Goal: Find specific page/section: Find specific page/section

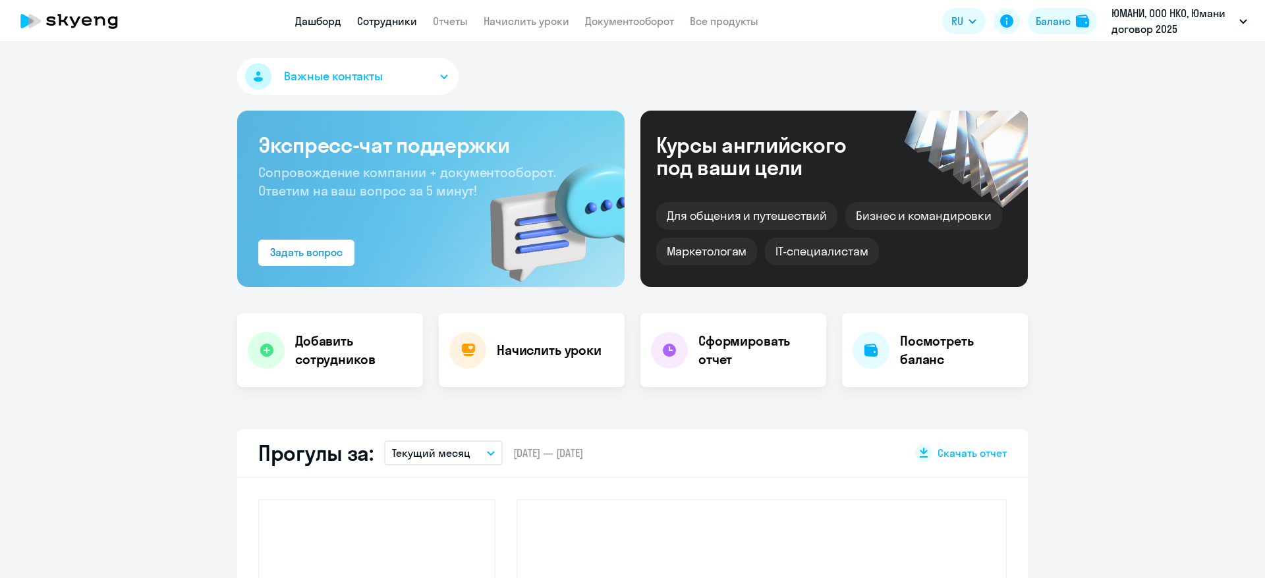
select select "30"
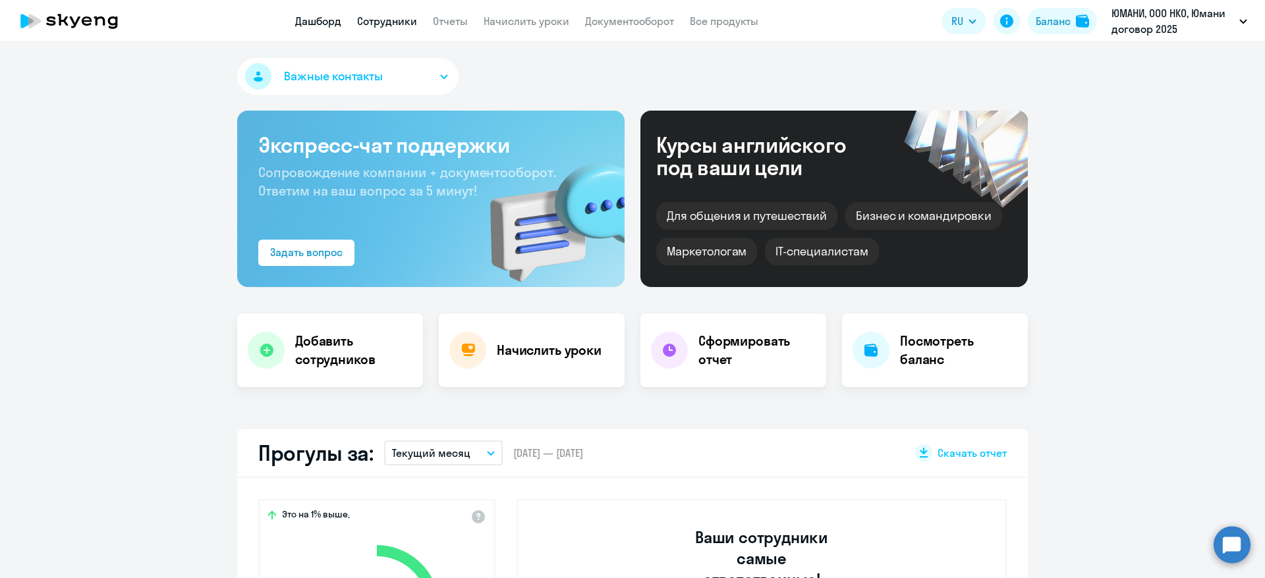
click at [381, 21] on link "Сотрудники" at bounding box center [387, 20] width 60 height 13
select select "30"
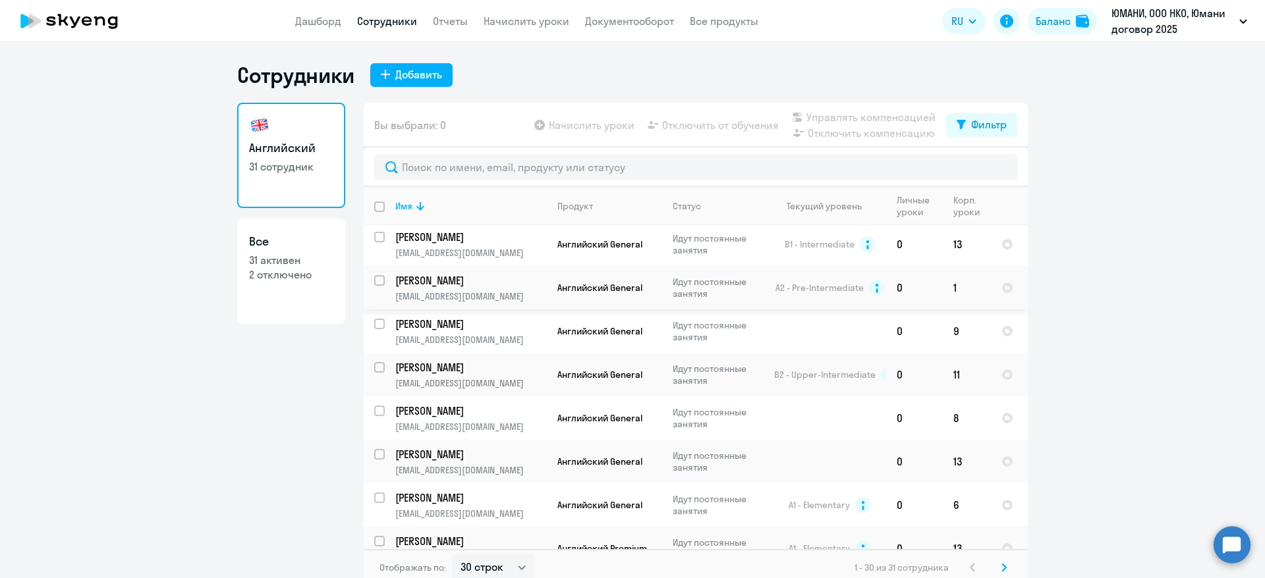
scroll to position [980, 0]
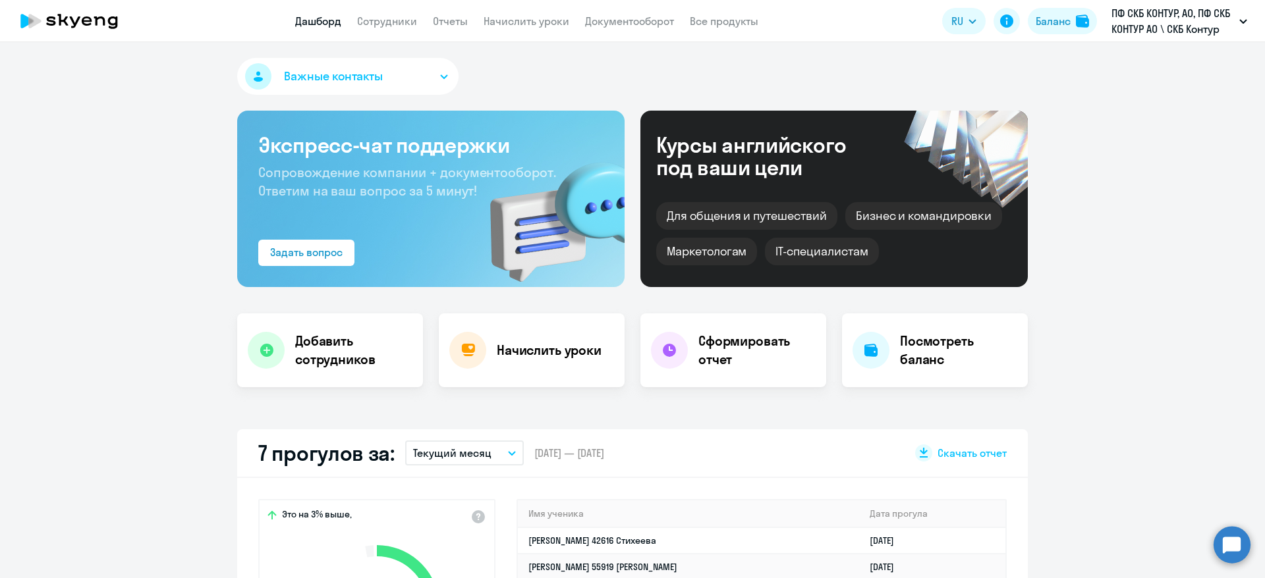
click at [382, 28] on app-menu-item-link "Сотрудники" at bounding box center [387, 21] width 60 height 16
click at [383, 24] on link "Сотрудники" at bounding box center [387, 20] width 60 height 13
select select "30"
